Goal: Check status: Check status

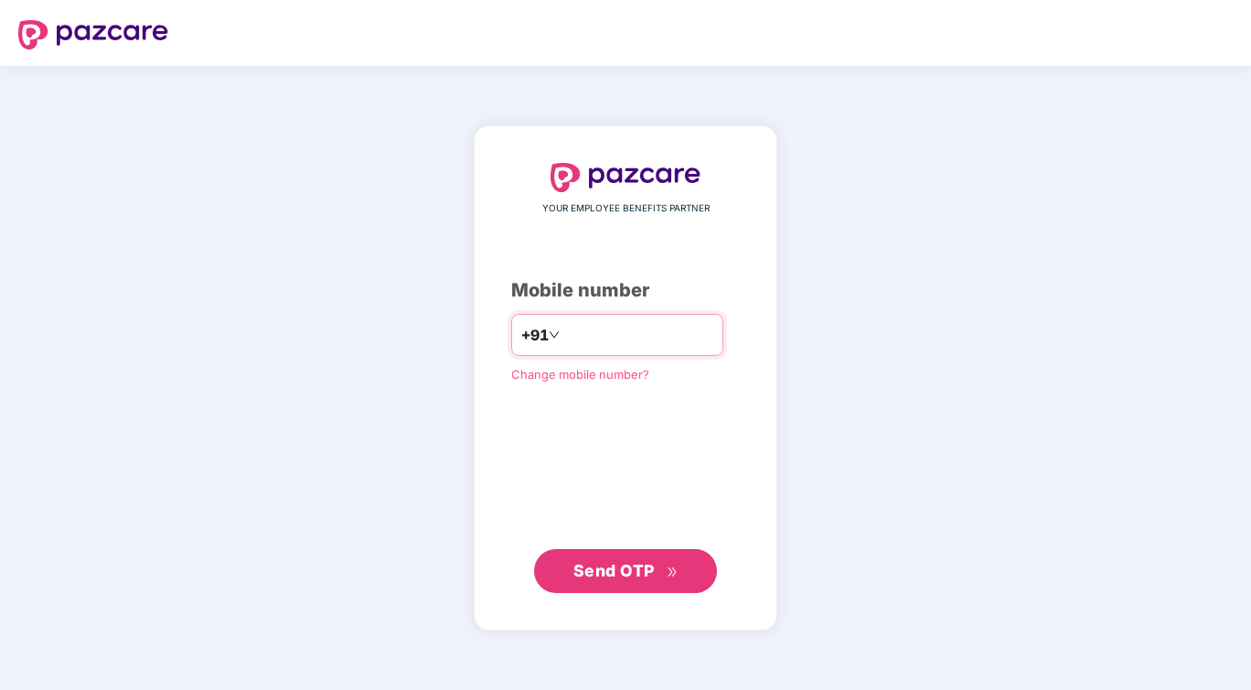
click at [634, 338] on input "number" at bounding box center [638, 334] width 150 height 29
type input "**********"
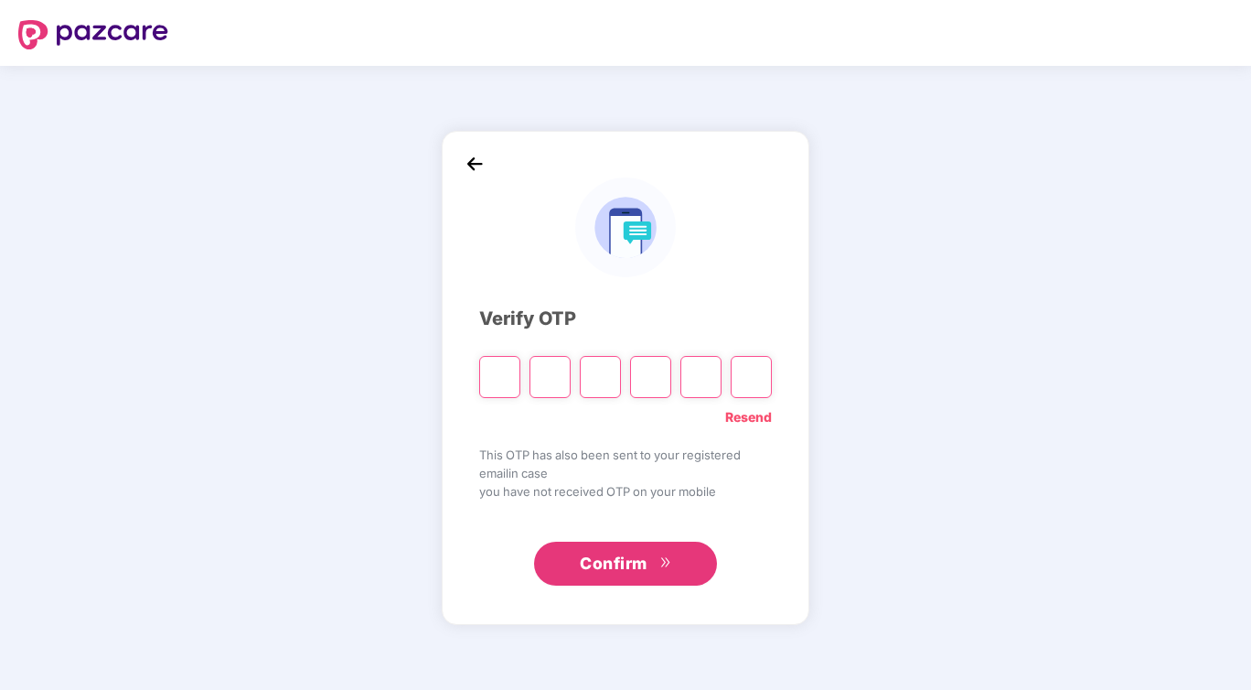
type input "*"
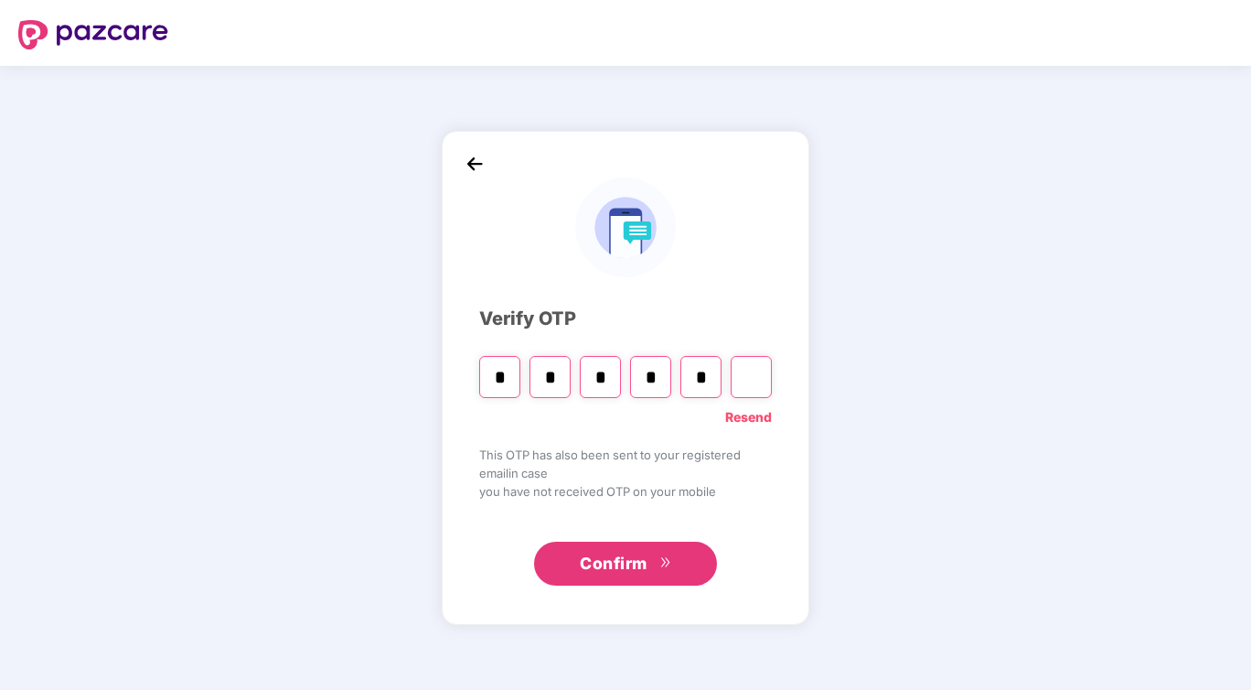
type input "*"
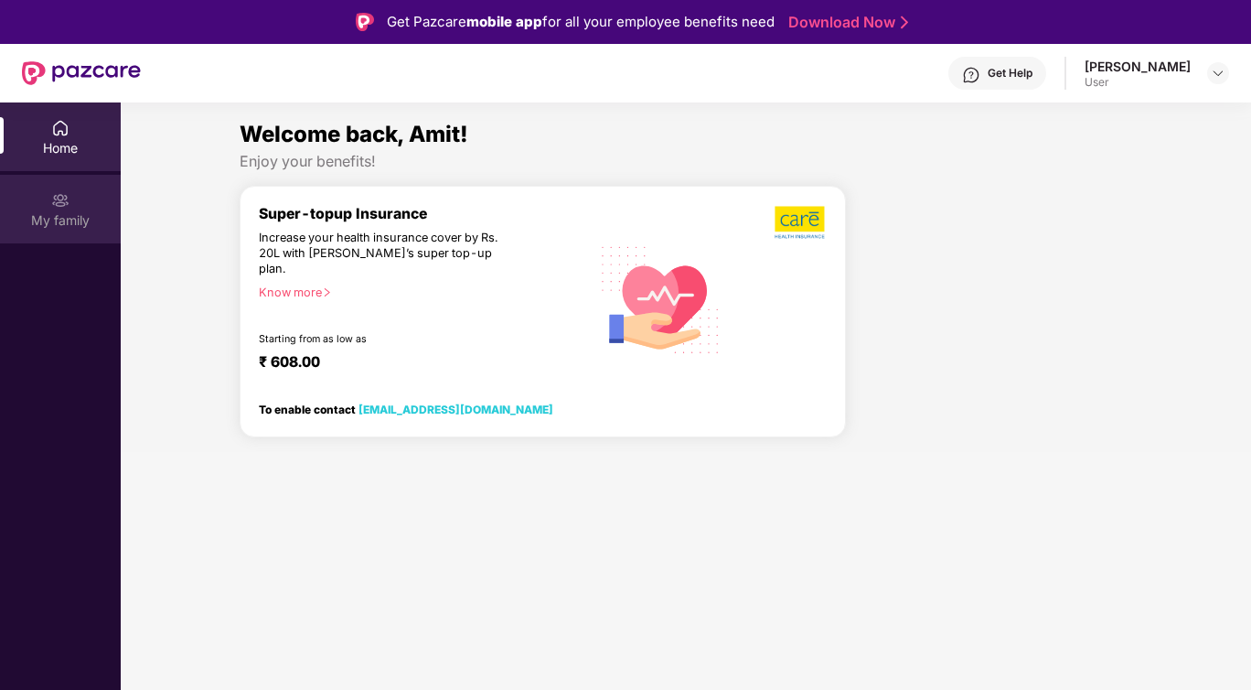
click at [51, 208] on img at bounding box center [60, 200] width 18 height 18
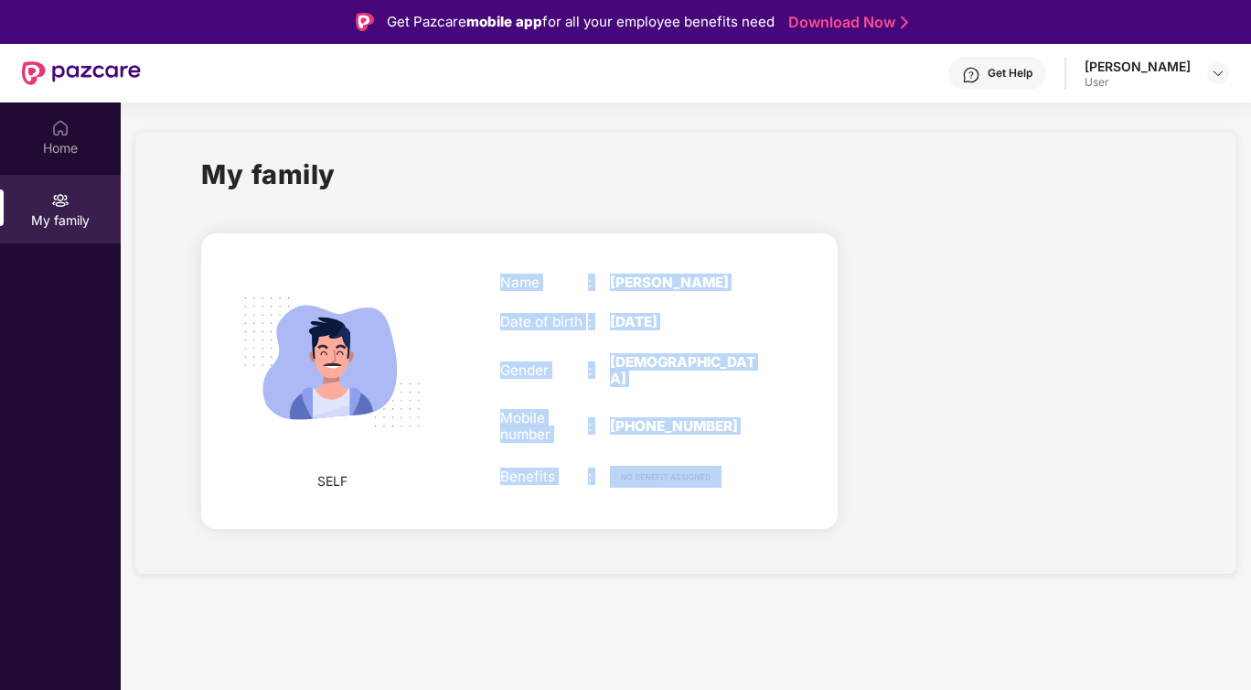
drag, startPoint x: 484, startPoint y: 271, endPoint x: 783, endPoint y: 526, distance: 393.2
click at [783, 526] on div "SELF Name : [PERSON_NAME] Date of birth : [DEMOGRAPHIC_DATA] Gender : [DEMOGRAP…" at bounding box center [519, 380] width 637 height 295
click at [784, 526] on div "SELF Name : [PERSON_NAME] Date of birth : [DEMOGRAPHIC_DATA] Gender : [DEMOGRAP…" at bounding box center [519, 380] width 637 height 295
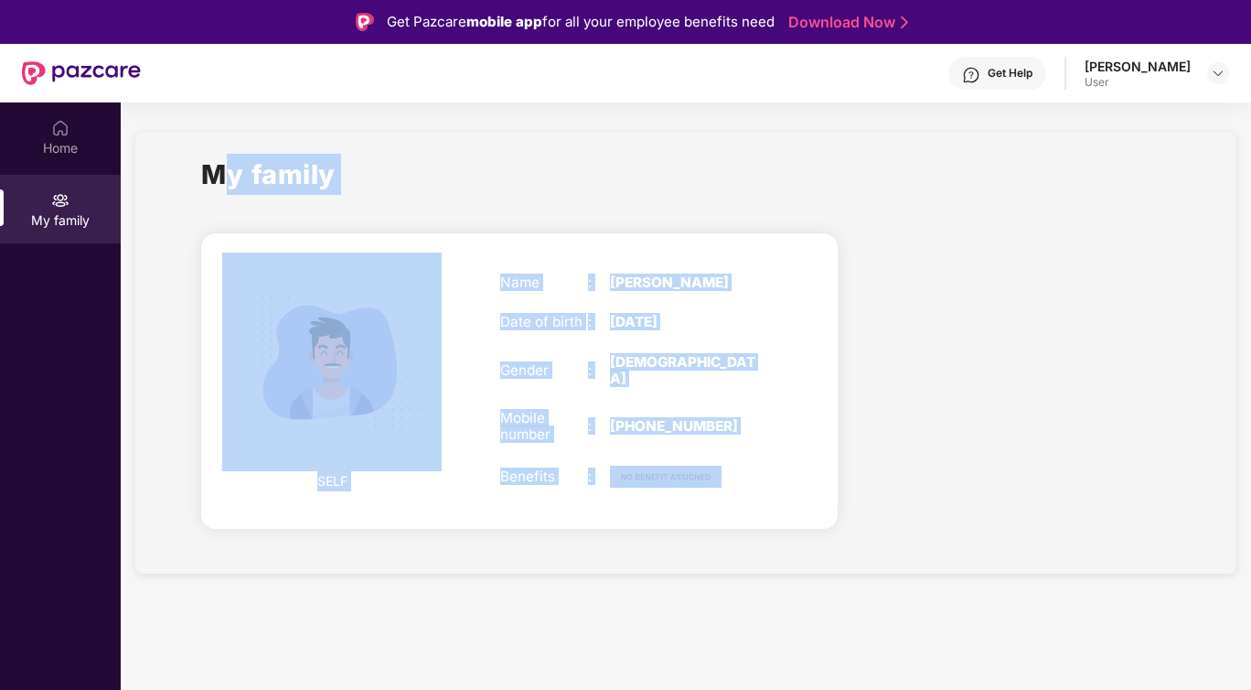
drag, startPoint x: 784, startPoint y: 526, endPoint x: 192, endPoint y: 158, distance: 696.7
click at [192, 158] on div "My family SELF Name : [PERSON_NAME] Date of birth : [DEMOGRAPHIC_DATA] Gender :…" at bounding box center [685, 353] width 1101 height 442
drag, startPoint x: 192, startPoint y: 158, endPoint x: 1010, endPoint y: 653, distance: 955.8
click at [1010, 653] on section "My family SELF Name : [PERSON_NAME] Date of birth : [DEMOGRAPHIC_DATA] Gender :…" at bounding box center [686, 447] width 1131 height 690
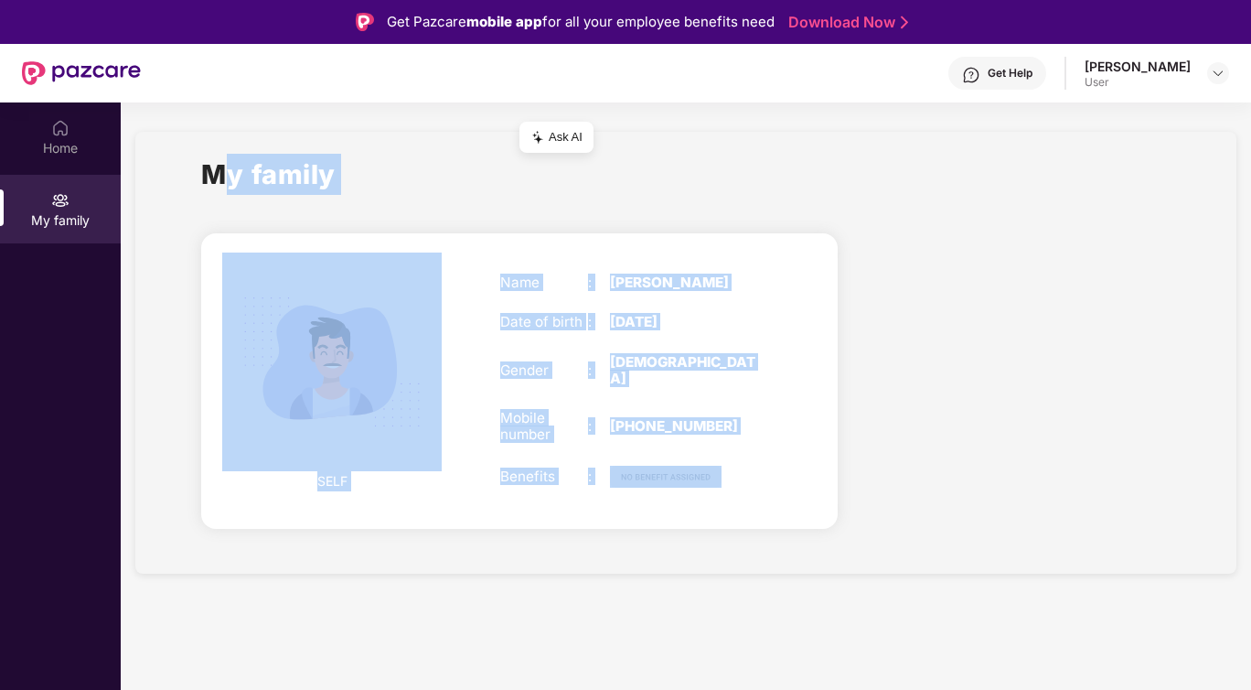
click at [1035, 503] on div at bounding box center [1019, 384] width 333 height 335
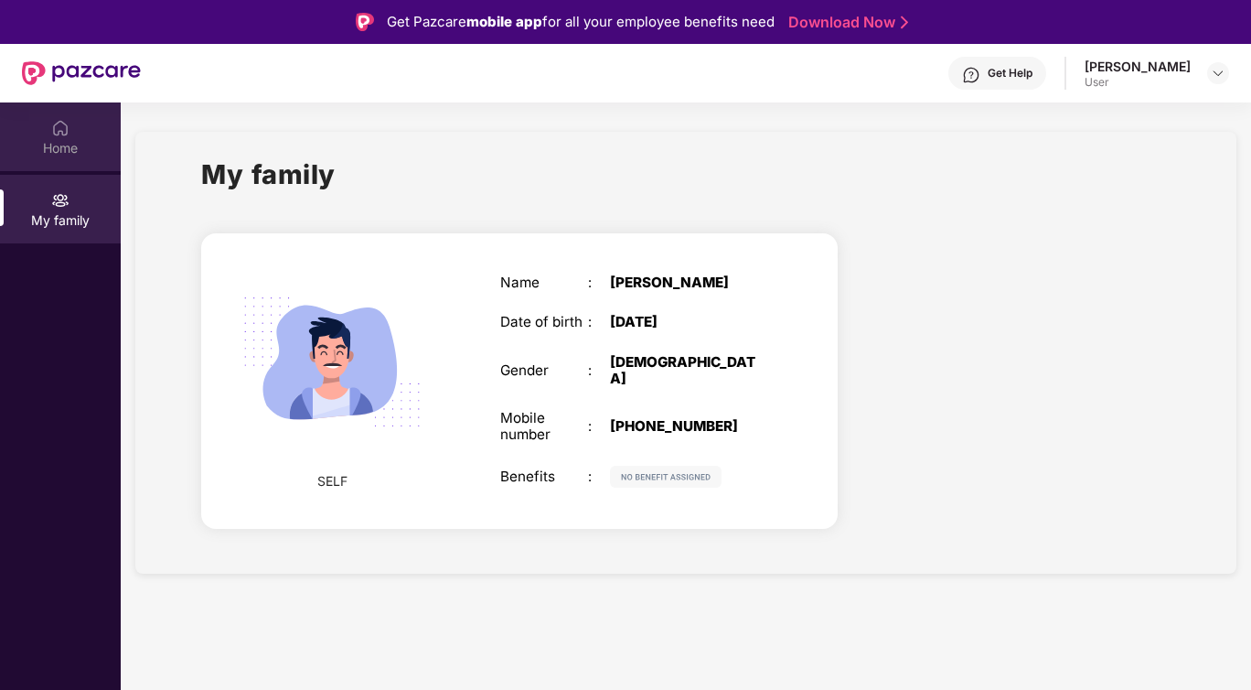
click at [49, 128] on div "Home" at bounding box center [60, 136] width 121 height 69
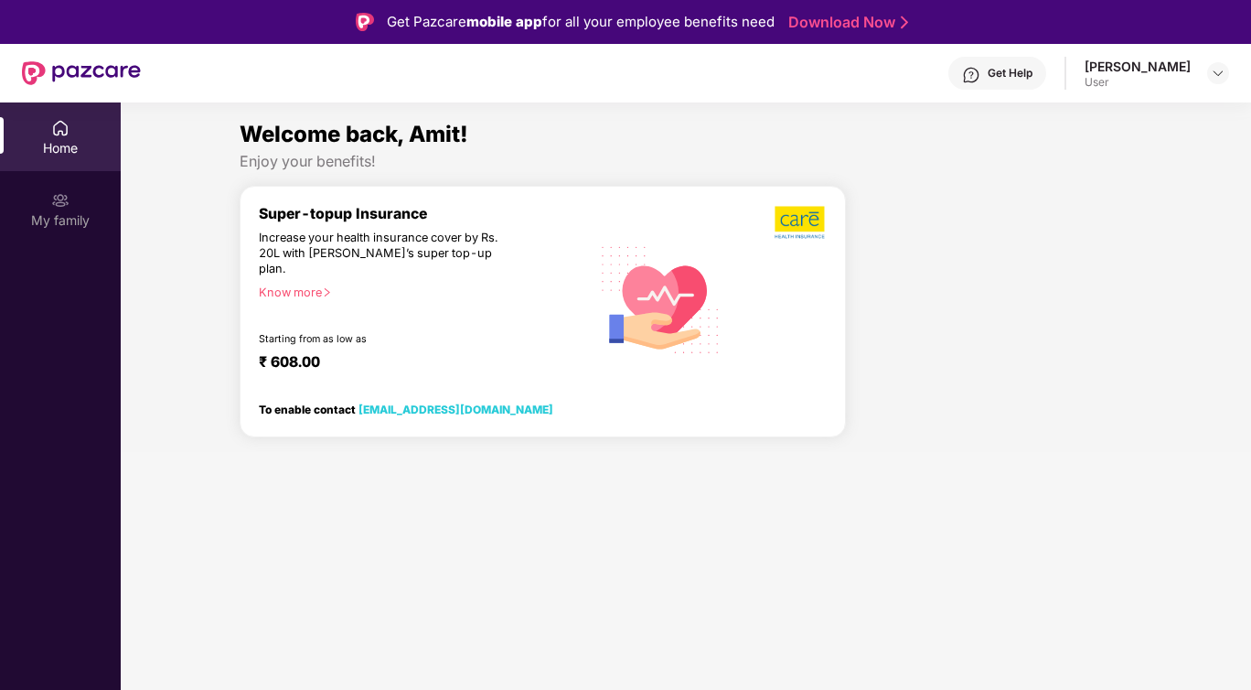
click at [298, 285] on div "Know more" at bounding box center [419, 291] width 320 height 13
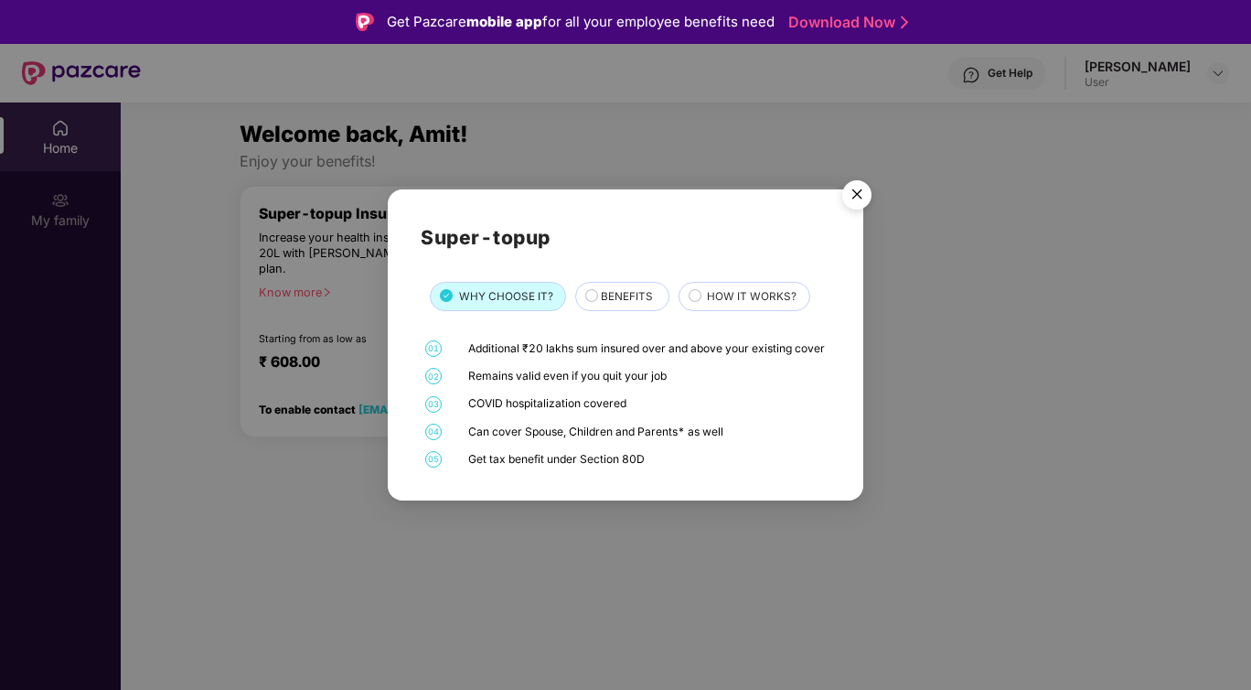
click at [856, 183] on img "Close" at bounding box center [856, 197] width 51 height 51
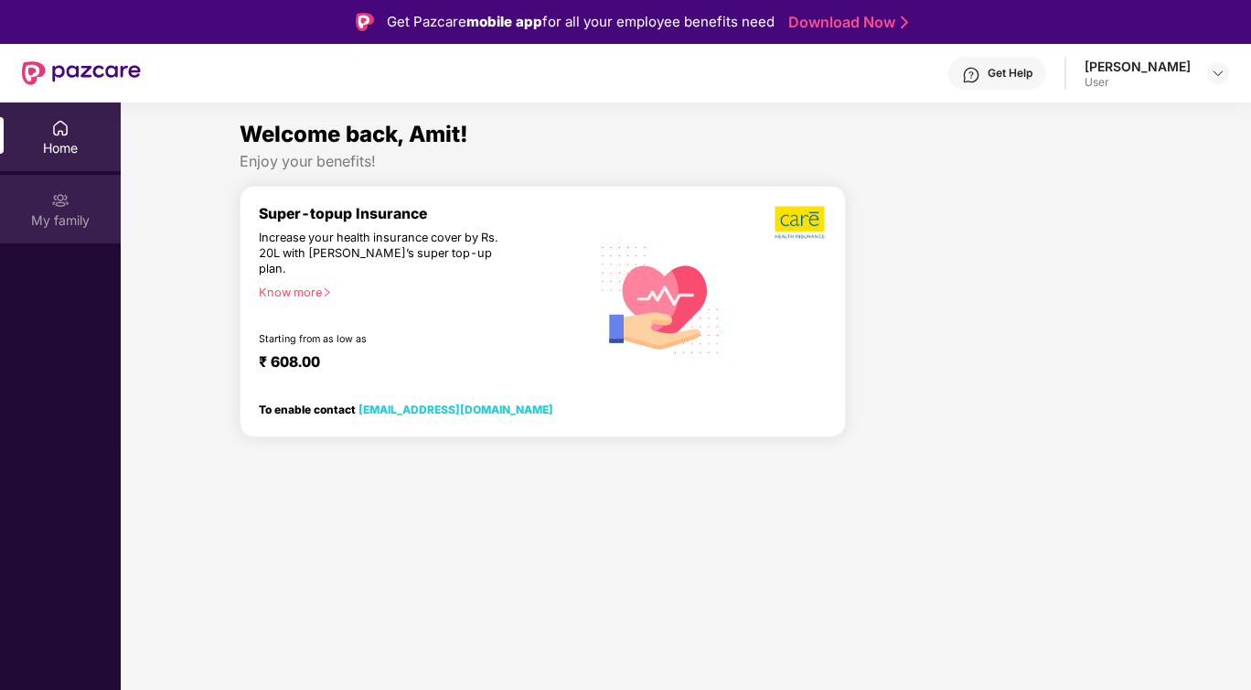
click at [57, 220] on div "My family" at bounding box center [60, 220] width 121 height 18
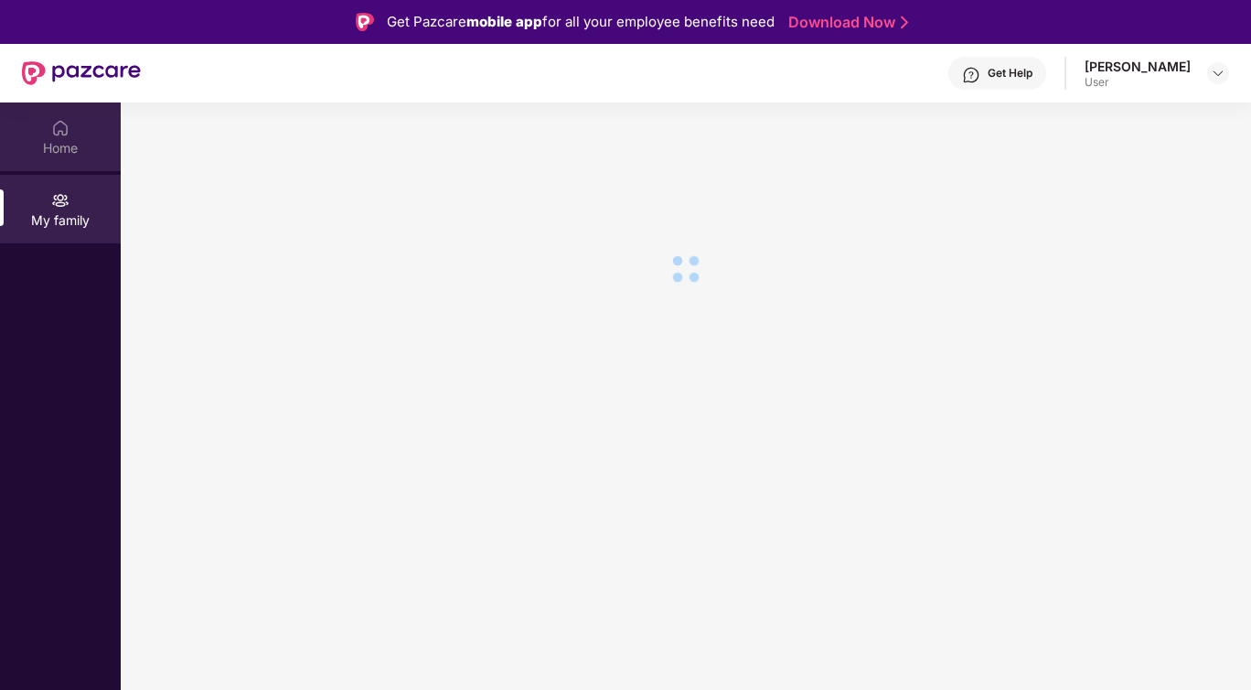
click at [65, 150] on div "Home" at bounding box center [60, 148] width 121 height 18
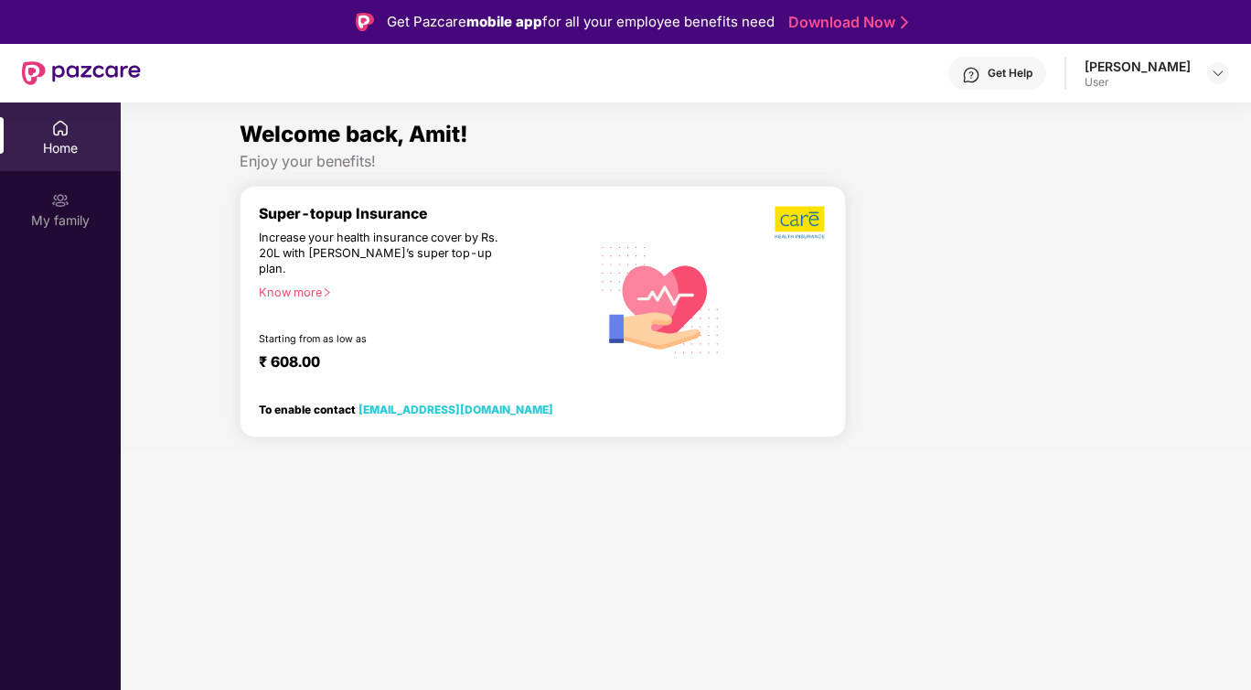
click at [676, 320] on img at bounding box center [661, 299] width 142 height 145
click at [72, 123] on div "Home" at bounding box center [60, 136] width 121 height 69
drag, startPoint x: 72, startPoint y: 123, endPoint x: 67, endPoint y: 203, distance: 80.7
click at [67, 203] on img at bounding box center [60, 200] width 18 height 18
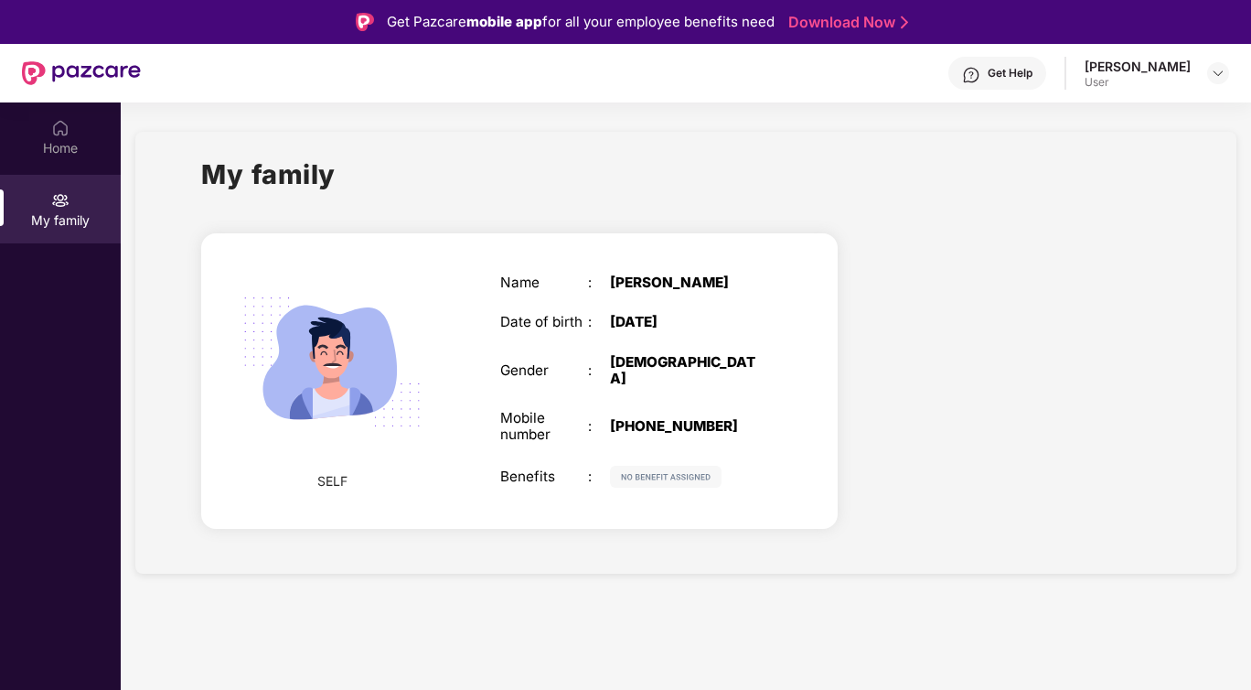
click at [656, 418] on div "[PHONE_NUMBER]" at bounding box center [687, 426] width 154 height 16
click at [744, 466] on div at bounding box center [687, 477] width 154 height 22
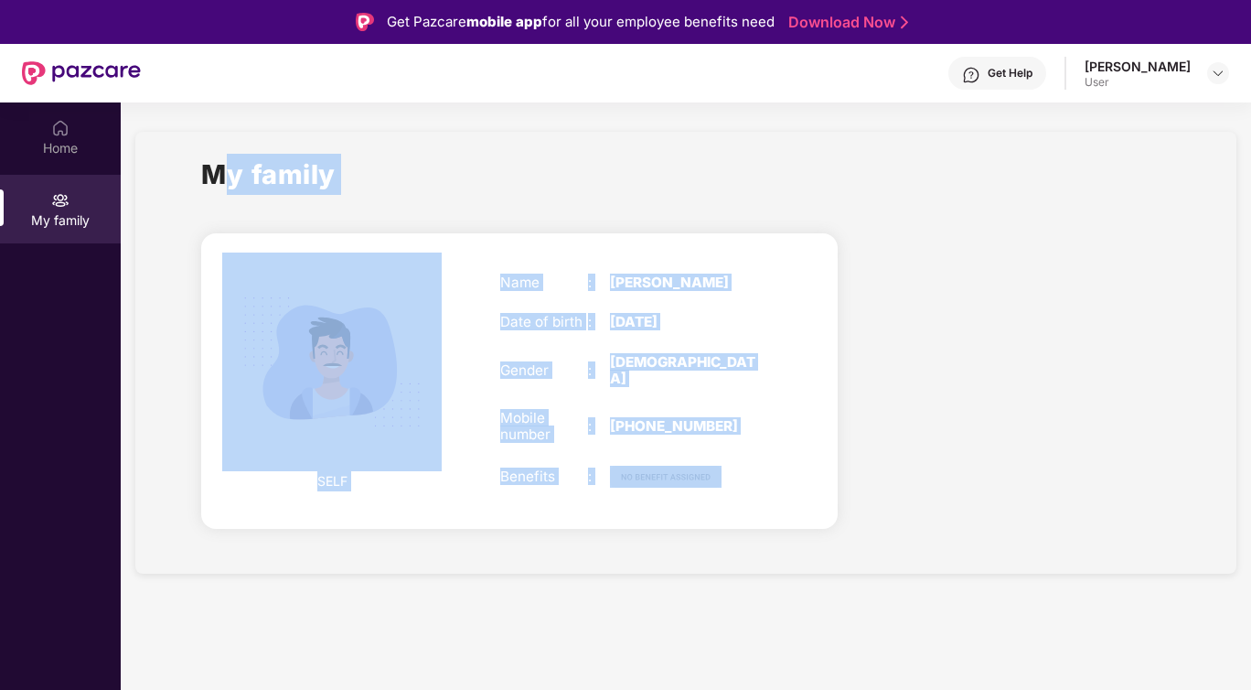
drag, startPoint x: 744, startPoint y: 459, endPoint x: 189, endPoint y: 155, distance: 632.5
click at [189, 155] on div "My family SELF Name : [PERSON_NAME] Date of birth : [DEMOGRAPHIC_DATA] Gender :…" at bounding box center [685, 353] width 1101 height 442
drag, startPoint x: 189, startPoint y: 155, endPoint x: 848, endPoint y: 524, distance: 755.2
click at [848, 524] on div "My family SELF Name : [PERSON_NAME] Date of birth : [DEMOGRAPHIC_DATA] Gender :…" at bounding box center [685, 353] width 1101 height 442
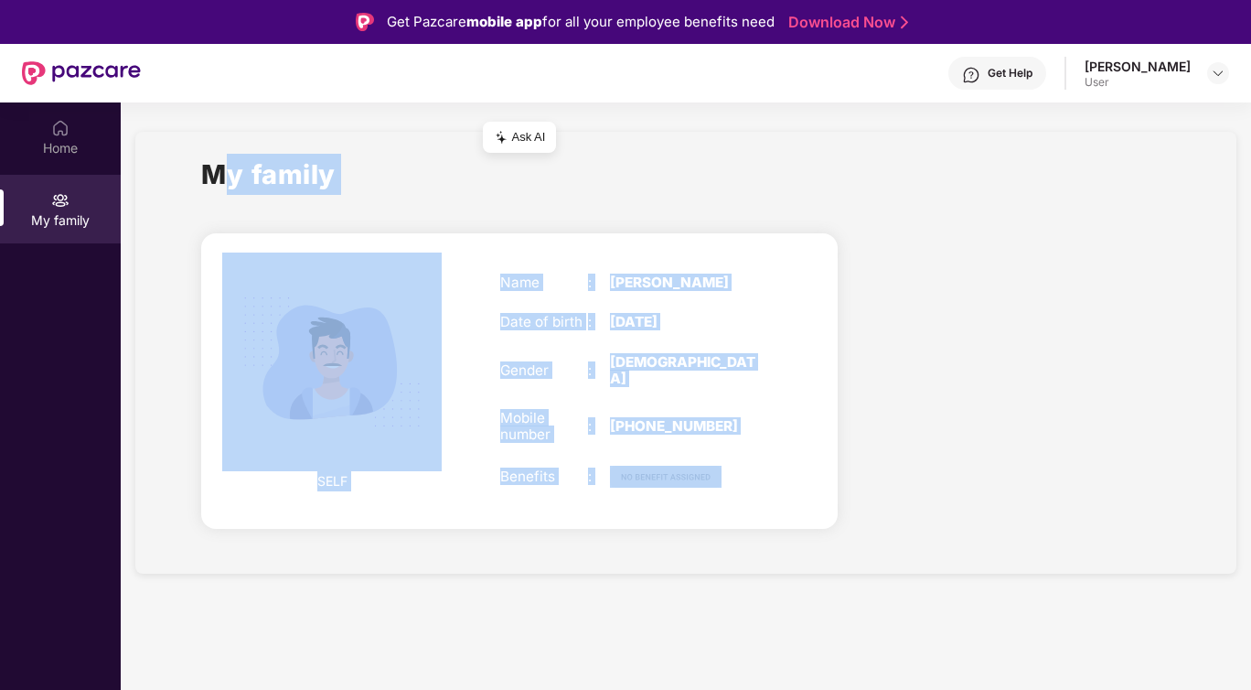
click at [848, 524] on div "SELF Name : [PERSON_NAME] Date of birth : [DEMOGRAPHIC_DATA] Gender : [DEMOGRAP…" at bounding box center [520, 384] width 666 height 335
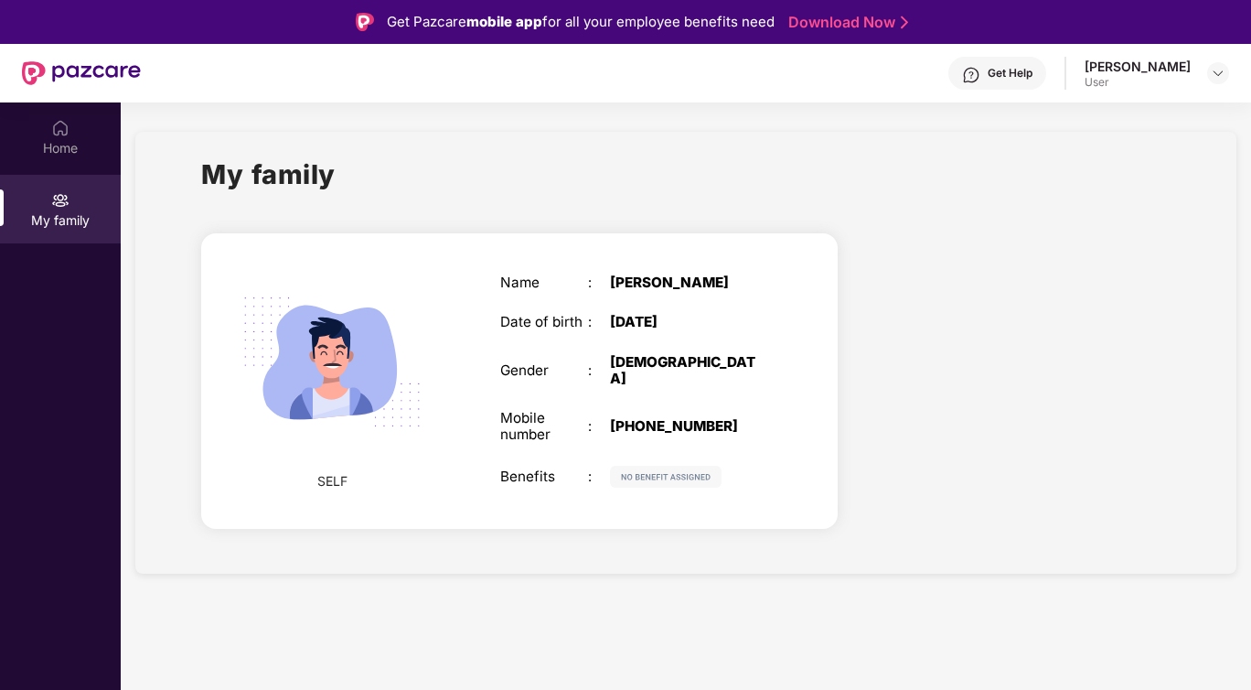
click at [1129, 69] on div "[PERSON_NAME]" at bounding box center [1138, 66] width 106 height 17
click at [1203, 76] on div "[PERSON_NAME] User" at bounding box center [1157, 74] width 145 height 32
click at [1217, 73] on img at bounding box center [1218, 73] width 15 height 15
